Goal: Check status: Check status

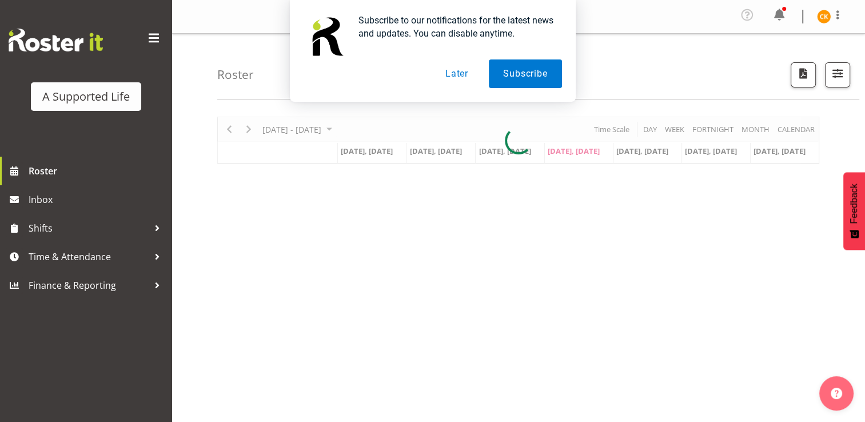
click at [453, 69] on button "Later" at bounding box center [456, 73] width 51 height 29
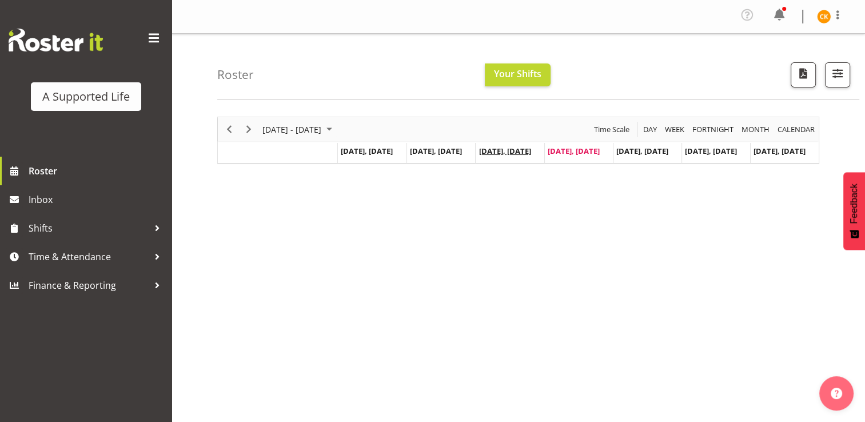
click at [509, 152] on td "[DATE], [DATE]" at bounding box center [509, 153] width 69 height 21
click at [509, 152] on span "[DATE], [DATE]" at bounding box center [505, 151] width 52 height 10
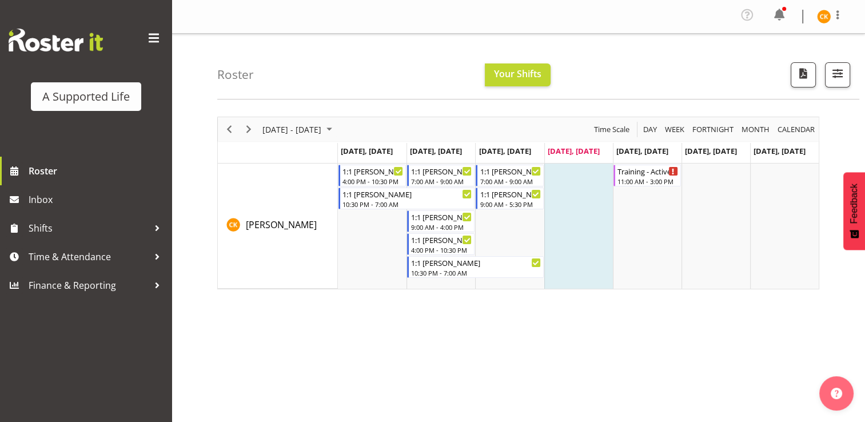
click at [509, 152] on span "[DATE], [DATE]" at bounding box center [505, 151] width 52 height 10
click at [673, 170] on icon "Timeline Week of August 28, 2025" at bounding box center [674, 171] width 2 height 6
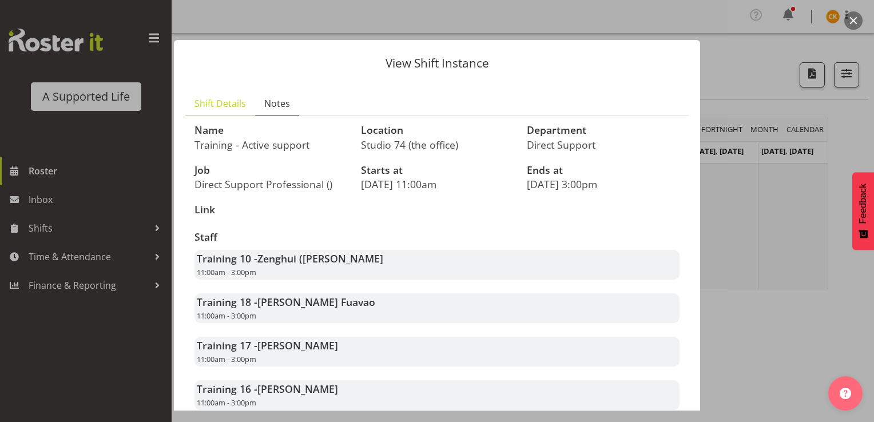
click at [286, 101] on span "Notes" at bounding box center [277, 104] width 26 height 14
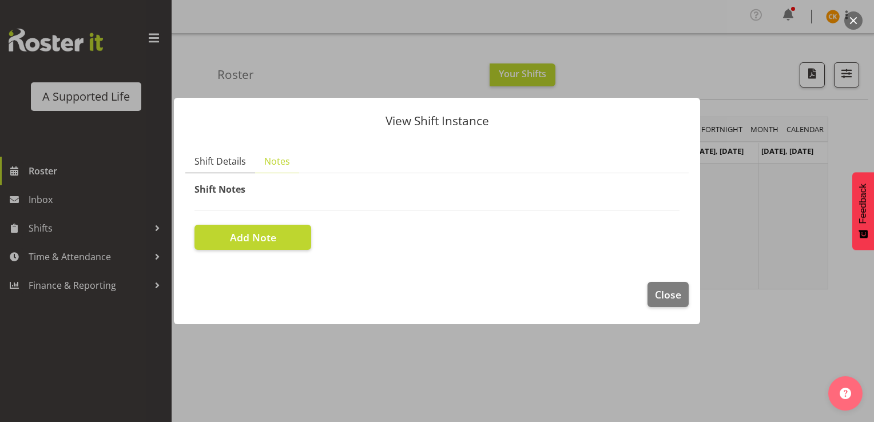
click at [230, 160] on span "Shift Details" at bounding box center [219, 161] width 51 height 14
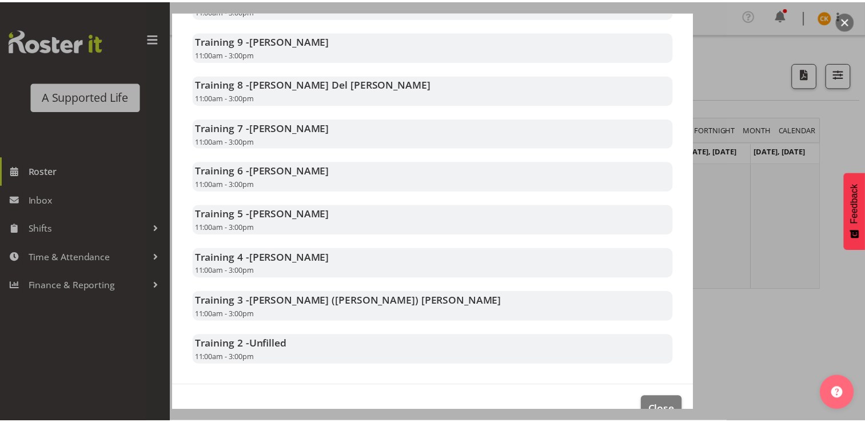
scroll to position [682, 0]
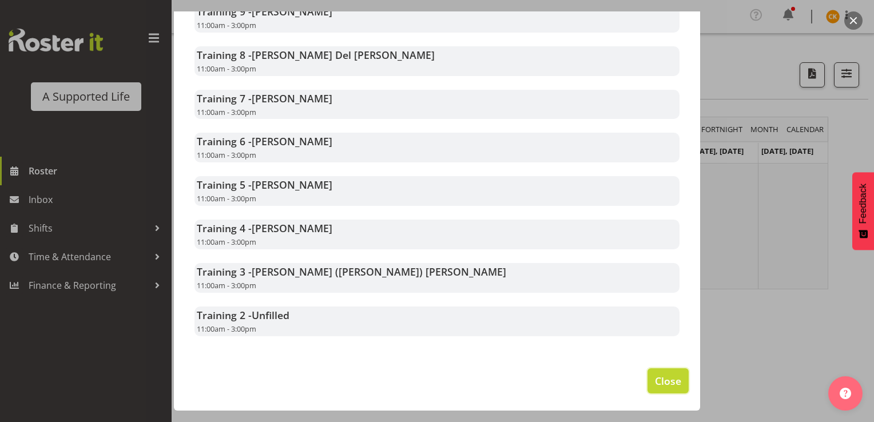
click at [661, 376] on span "Close" at bounding box center [668, 380] width 26 height 15
